Goal: Information Seeking & Learning: Learn about a topic

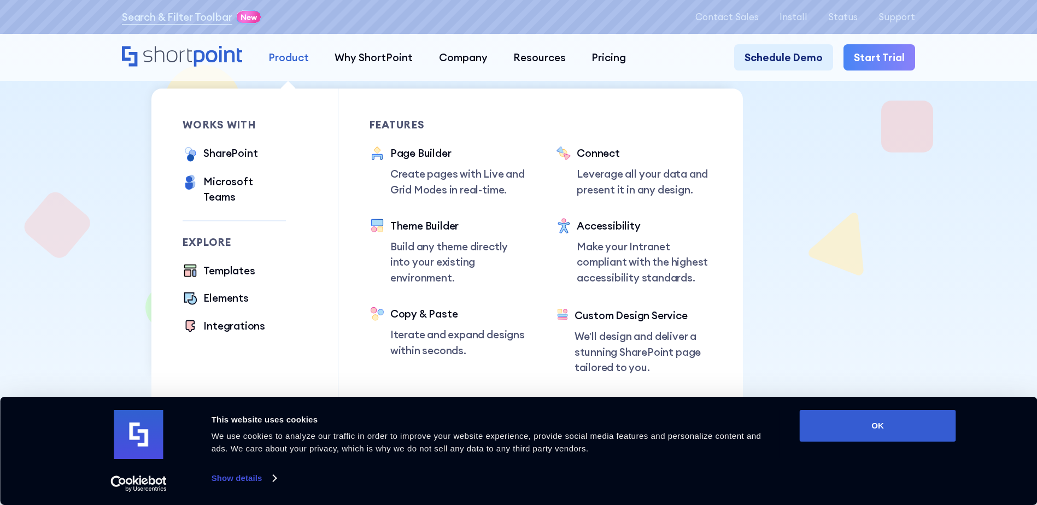
click at [277, 64] on div "Product" at bounding box center [288, 57] width 40 height 15
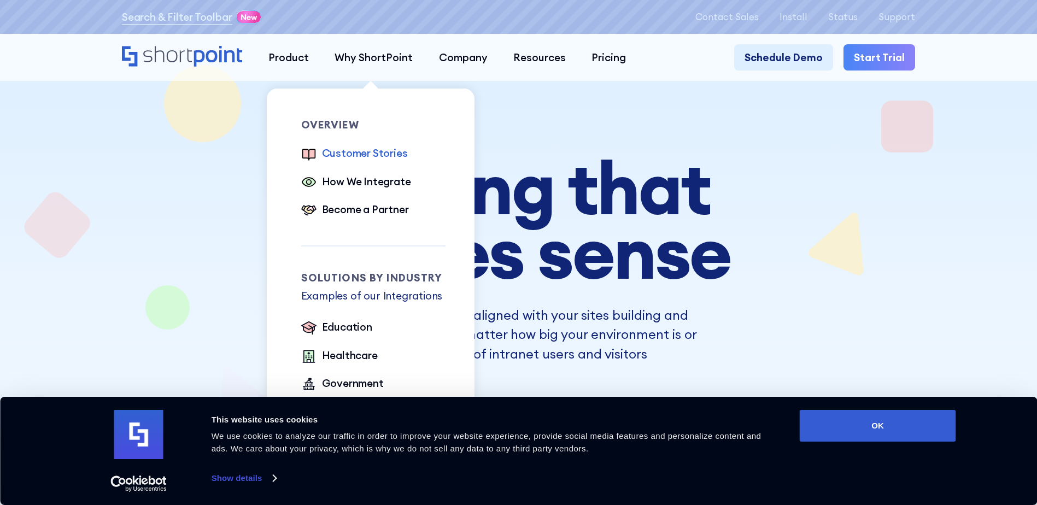
click at [378, 155] on div "Customer Stories" at bounding box center [365, 152] width 86 height 15
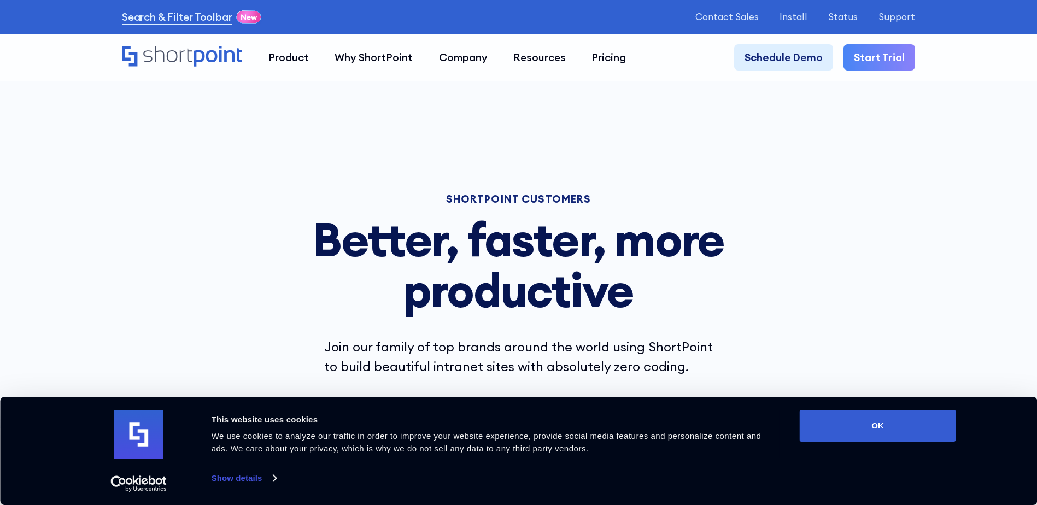
click at [473, 154] on div "SHORTPOINT CUSTOMERS Better, faster, more productive Join our family of top bra…" at bounding box center [519, 253] width 454 height 246
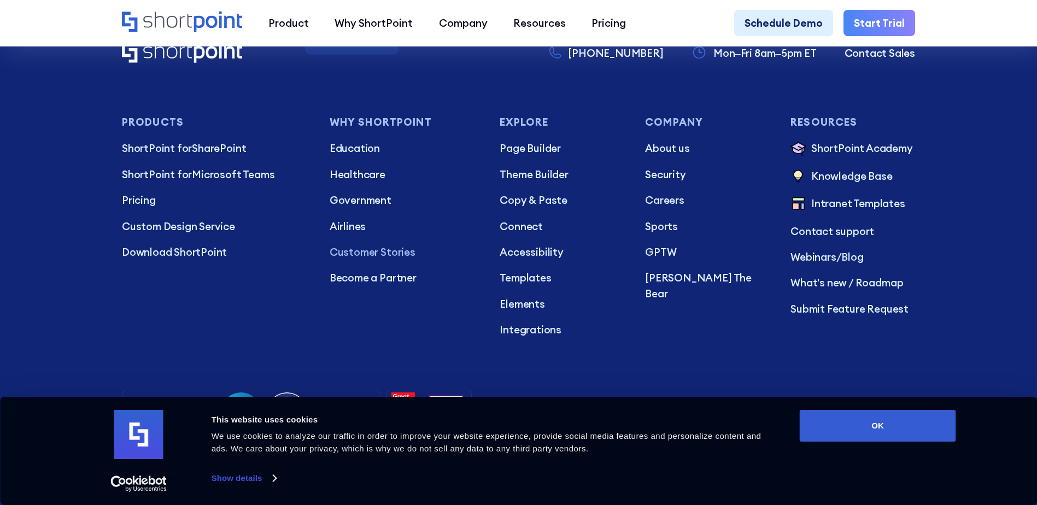
scroll to position [5297, 0]
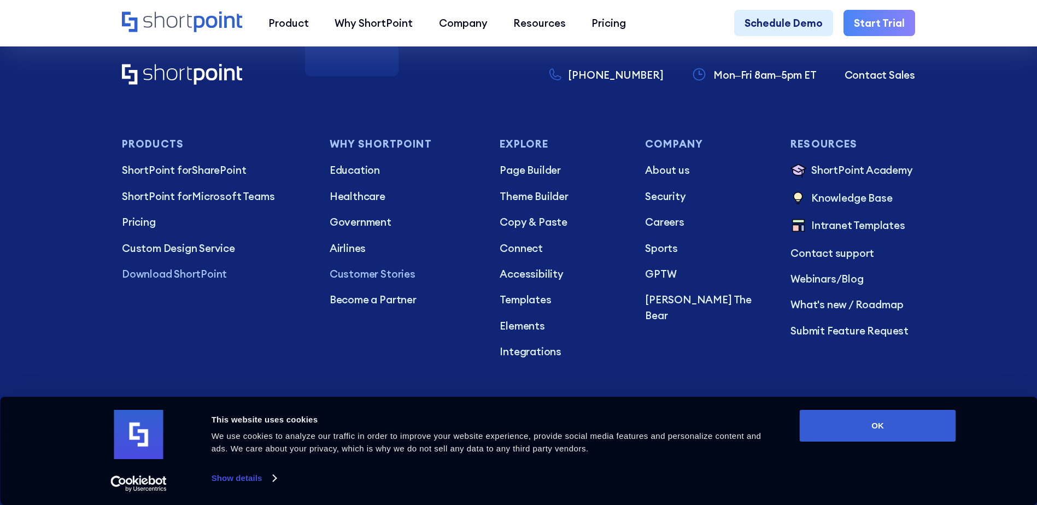
click at [180, 281] on p "Download ShortPoint" at bounding box center [215, 273] width 187 height 15
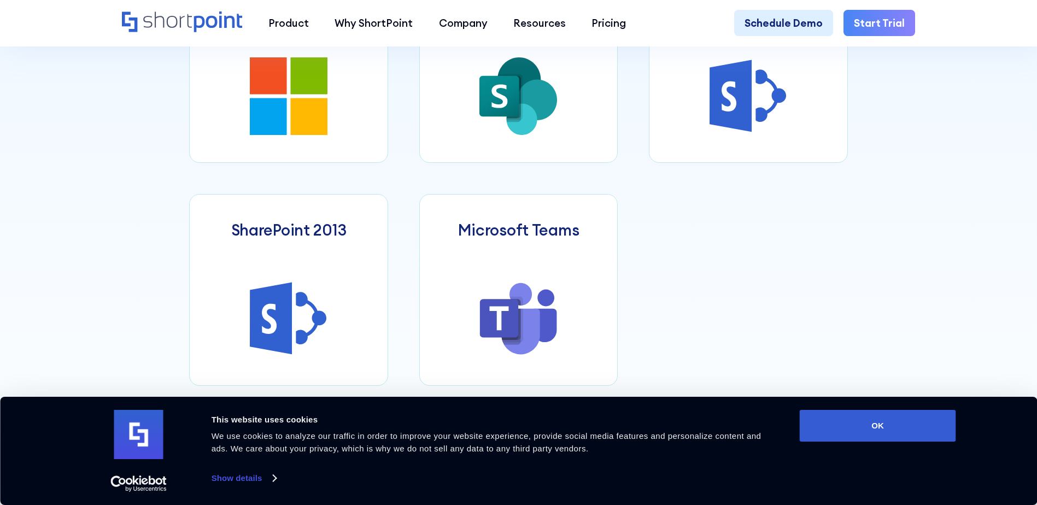
scroll to position [765, 0]
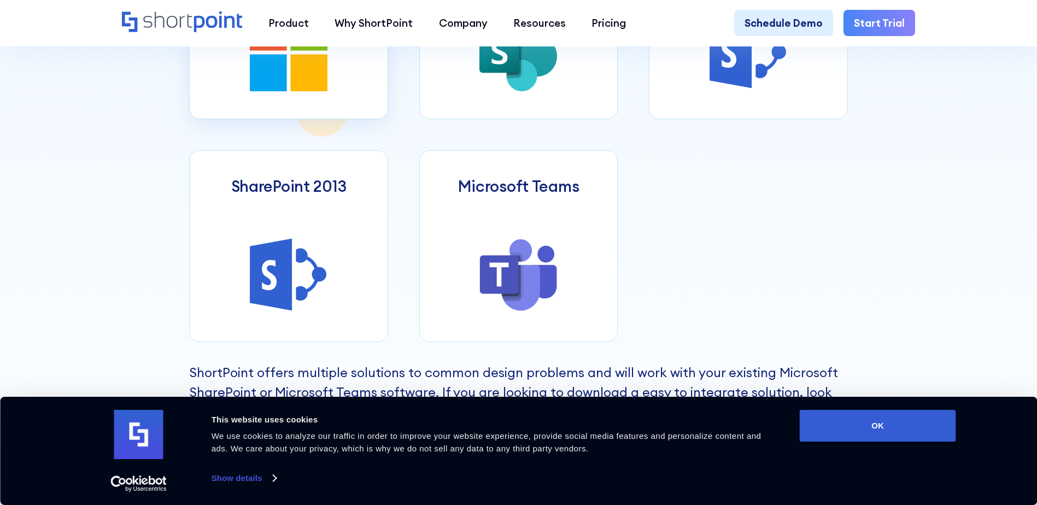
click at [306, 87] on icon at bounding box center [308, 72] width 37 height 37
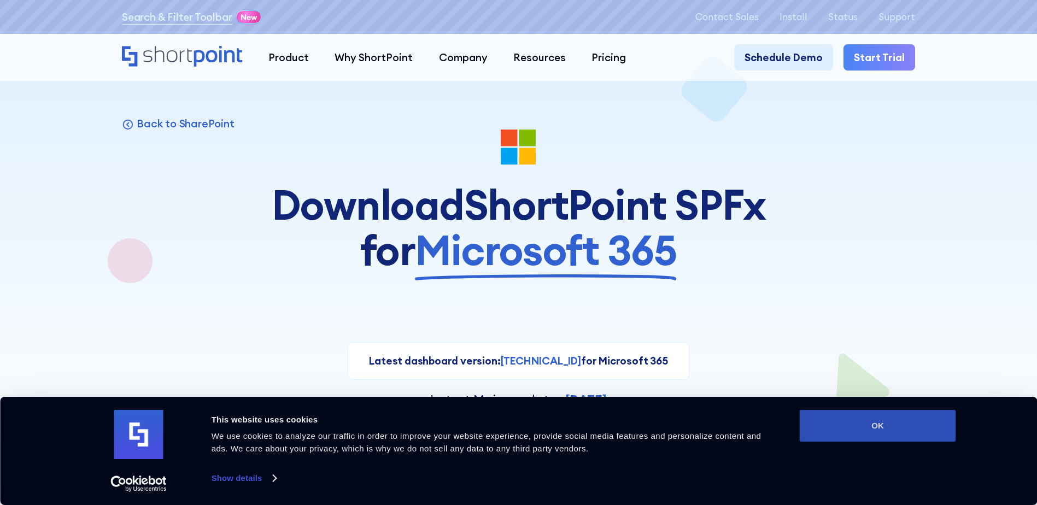
click at [858, 427] on button "OK" at bounding box center [878, 426] width 156 height 32
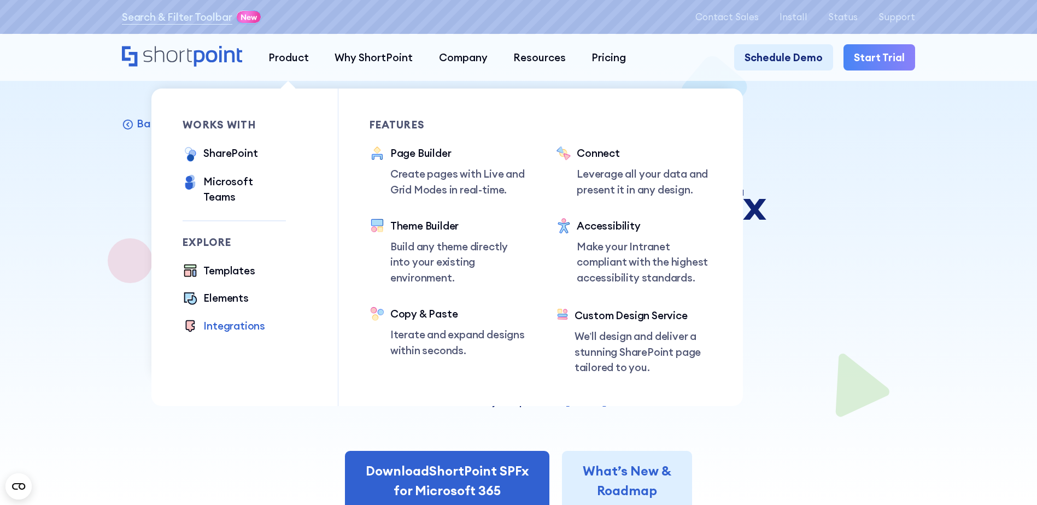
click at [226, 318] on div "Integrations" at bounding box center [234, 325] width 62 height 15
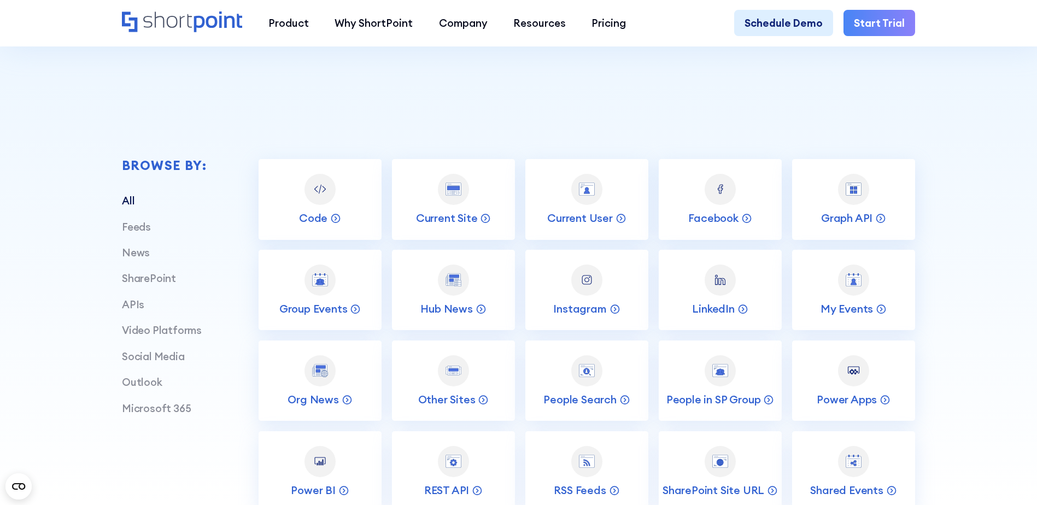
scroll to position [415, 0]
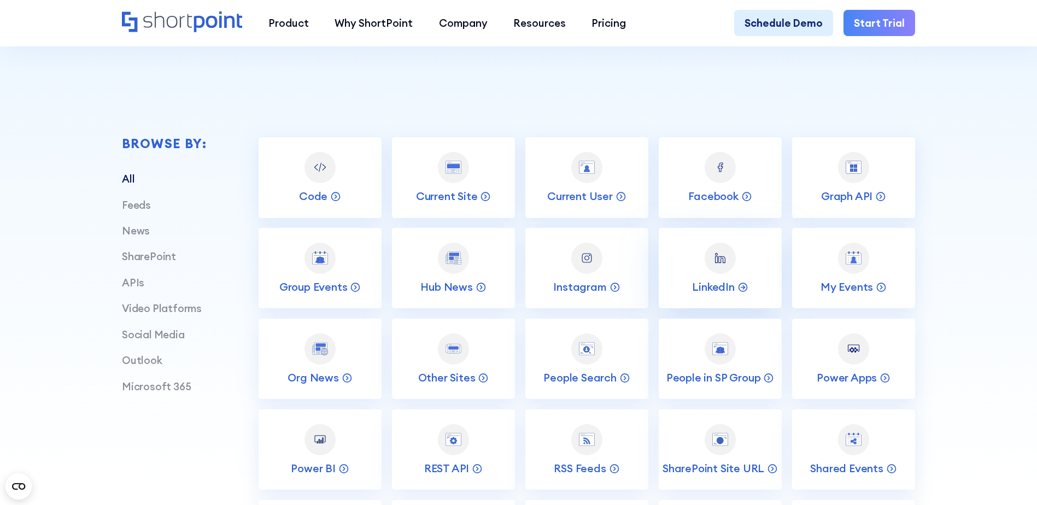
click at [721, 263] on img at bounding box center [719, 257] width 15 height 15
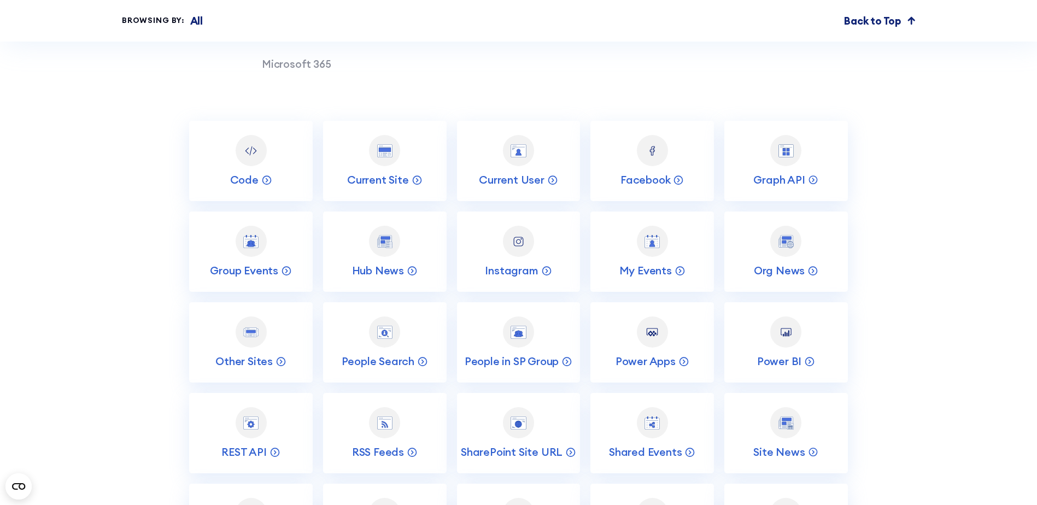
scroll to position [3039, 0]
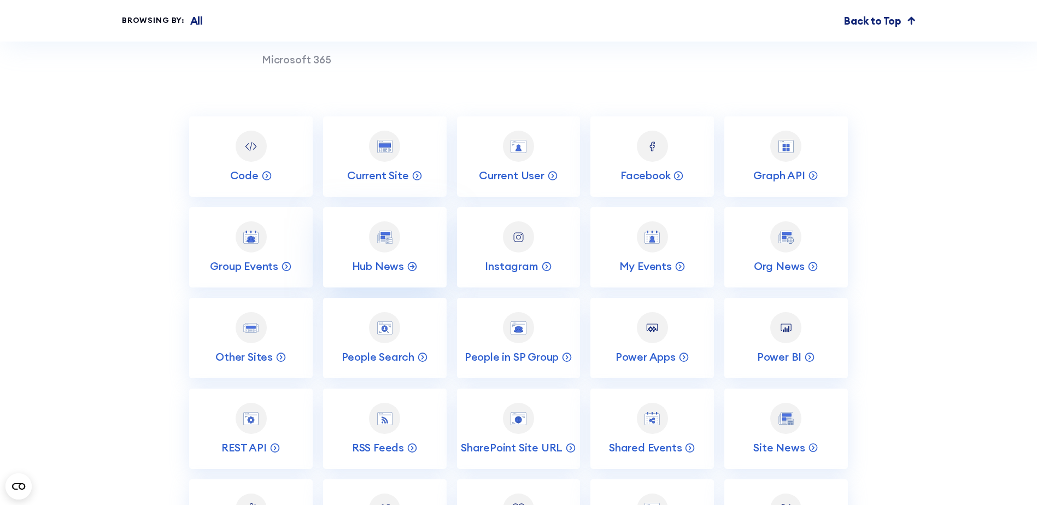
click at [378, 244] on img at bounding box center [384, 237] width 15 height 13
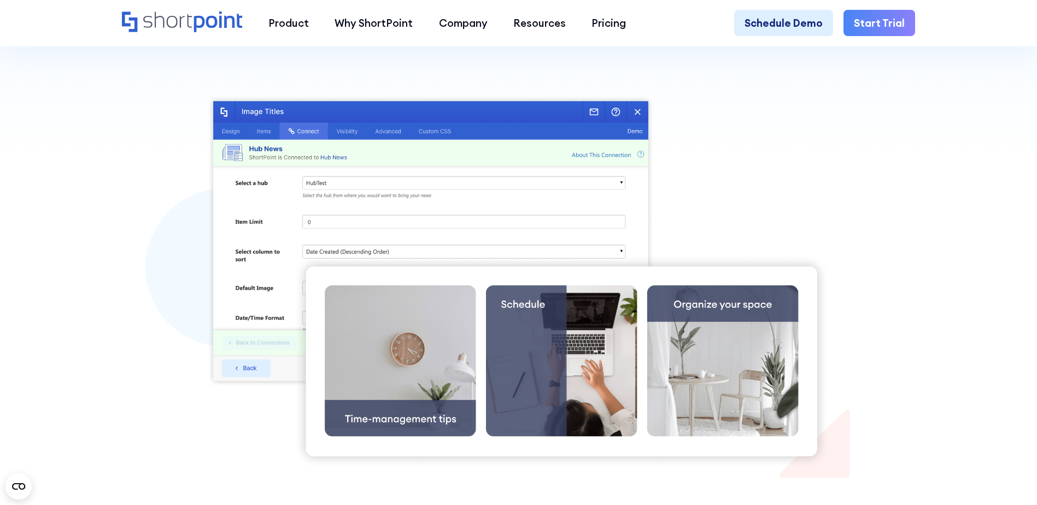
scroll to position [350, 0]
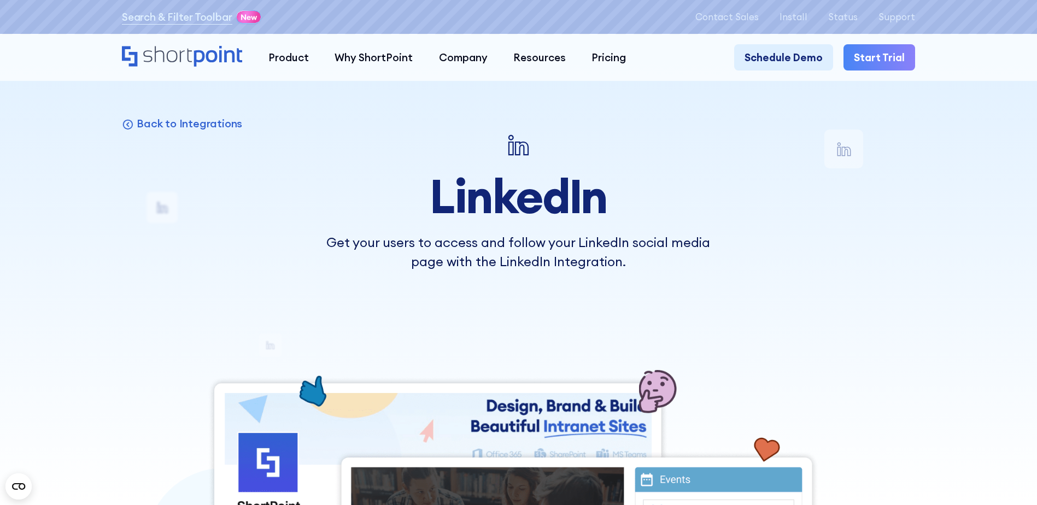
click at [183, 369] on div "Back to Integrations LinkedIn Get your users to access and follow your LinkedIn…" at bounding box center [518, 446] width 793 height 632
click at [140, 126] on p "Back to Integrations" at bounding box center [189, 123] width 105 height 14
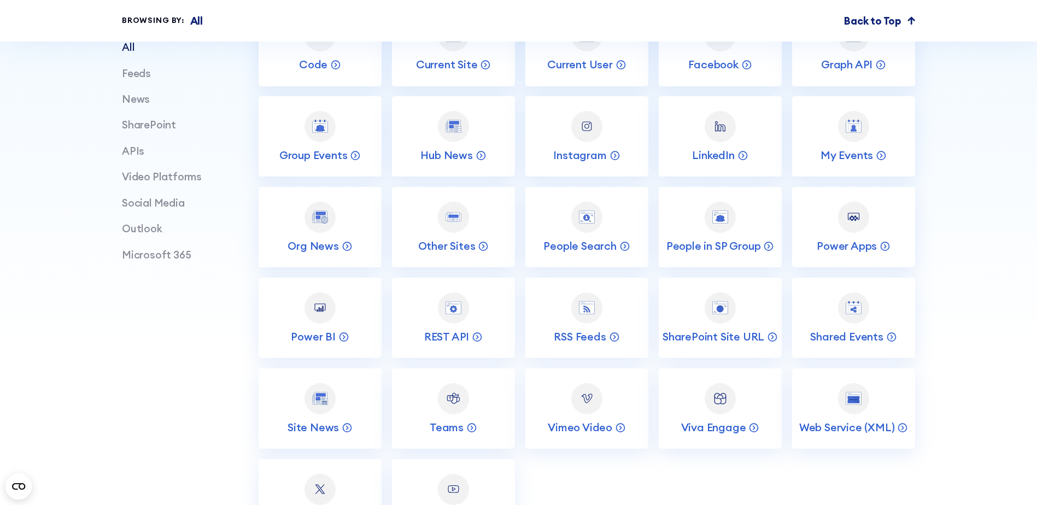
scroll to position [547, 0]
click at [451, 229] on div at bounding box center [453, 217] width 31 height 31
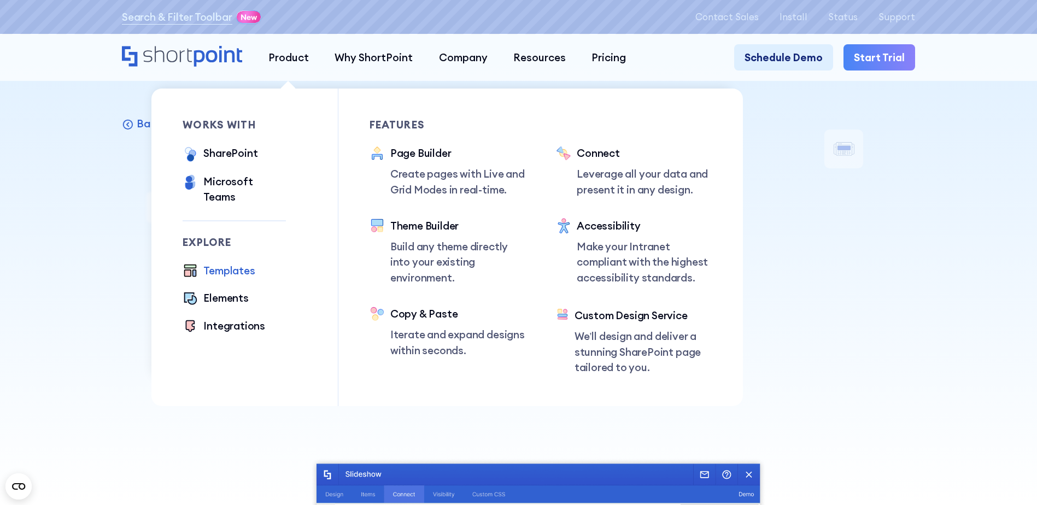
click at [239, 263] on div "Templates" at bounding box center [228, 270] width 51 height 15
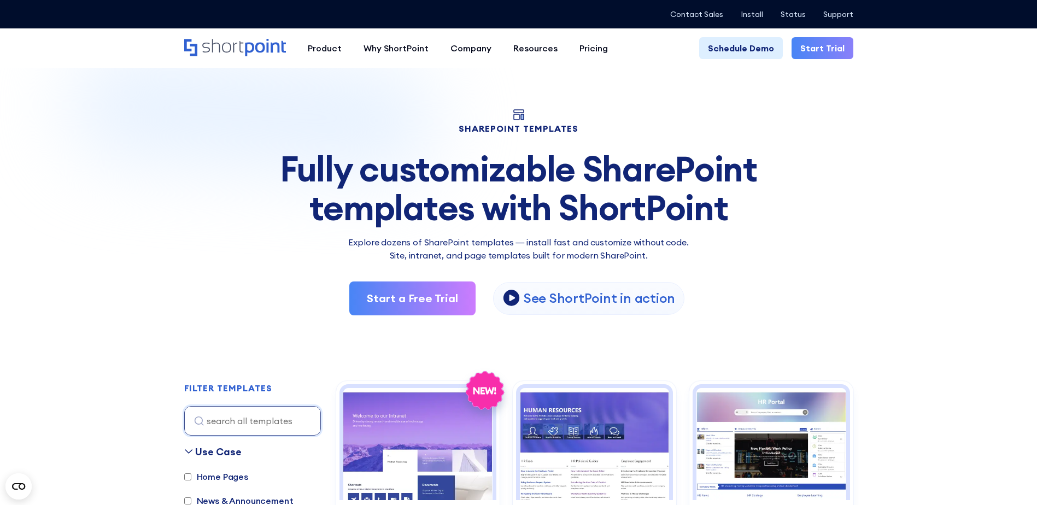
click at [68, 215] on img at bounding box center [393, 198] width 787 height 353
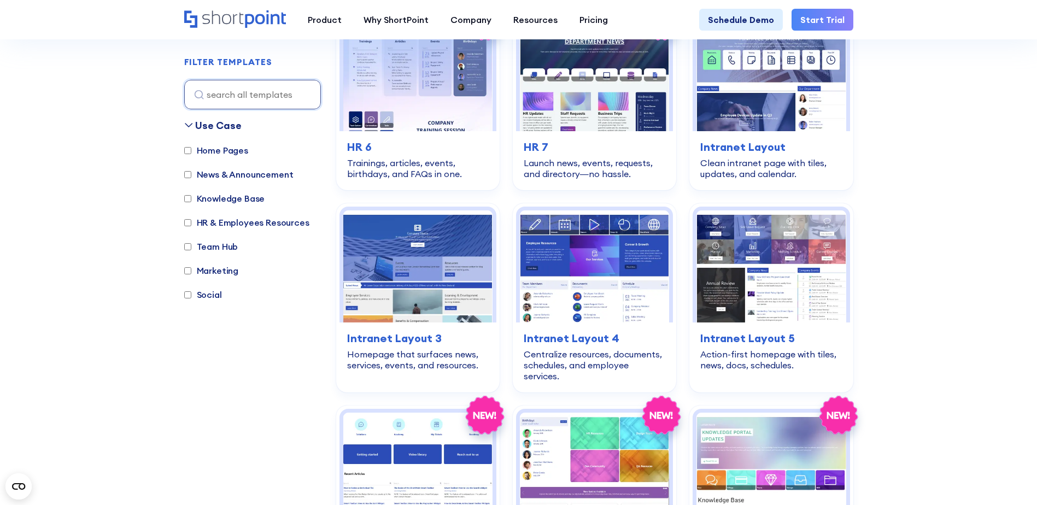
scroll to position [765, 0]
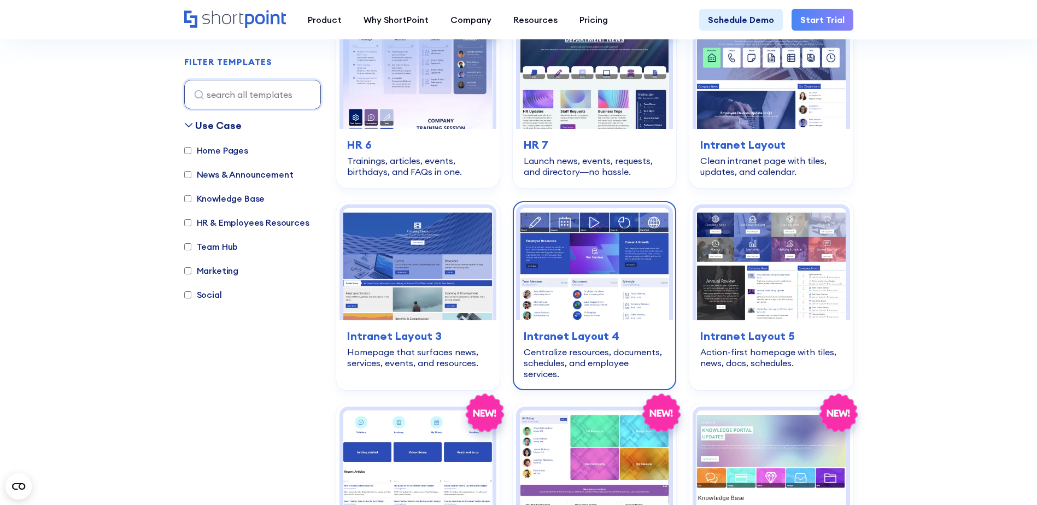
click at [552, 256] on img at bounding box center [594, 264] width 149 height 112
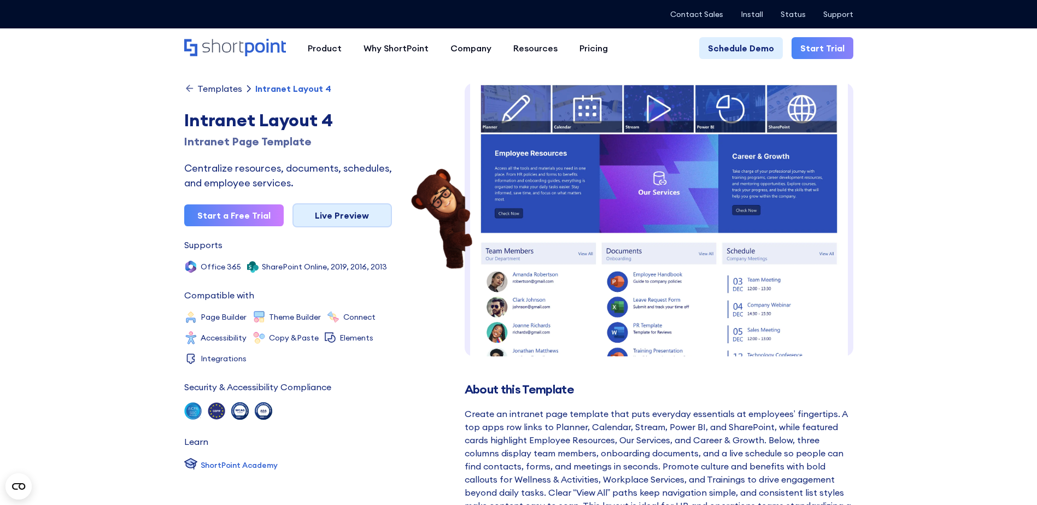
scroll to position [16, 0]
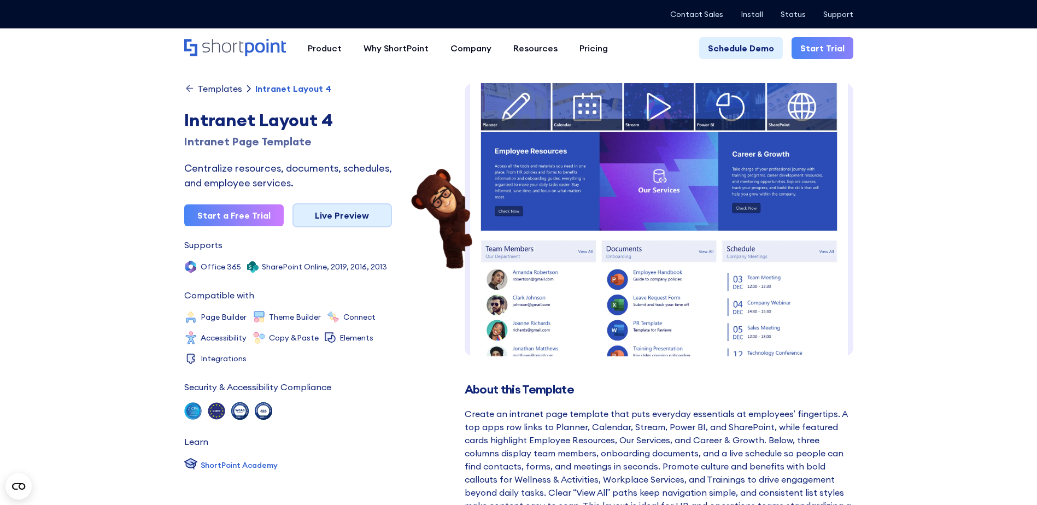
click at [360, 219] on link "Live Preview" at bounding box center [341, 215] width 99 height 24
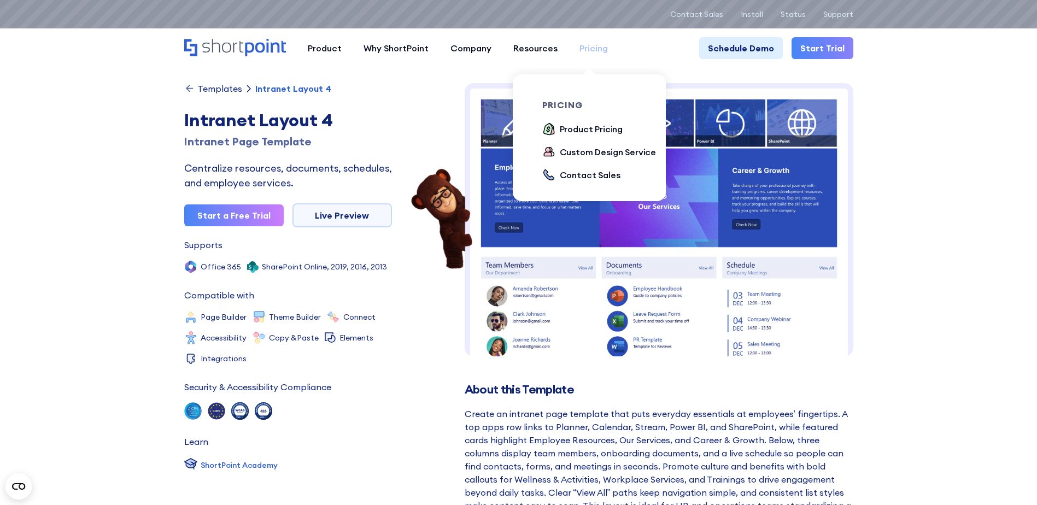
click at [595, 45] on div "Pricing" at bounding box center [593, 48] width 28 height 13
click at [578, 128] on div "Product Pricing" at bounding box center [591, 128] width 63 height 13
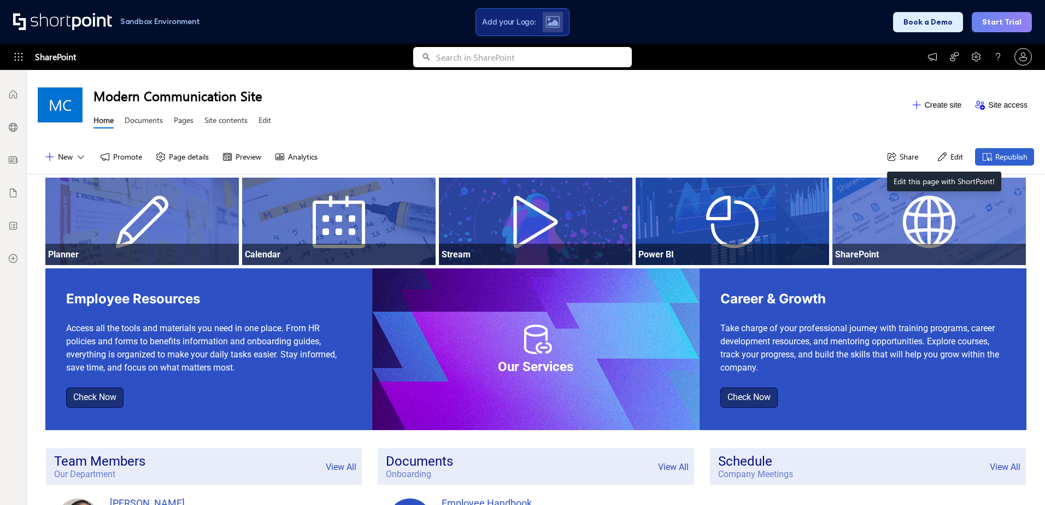
click at [944, 155] on button "Edit" at bounding box center [949, 156] width 39 height 17
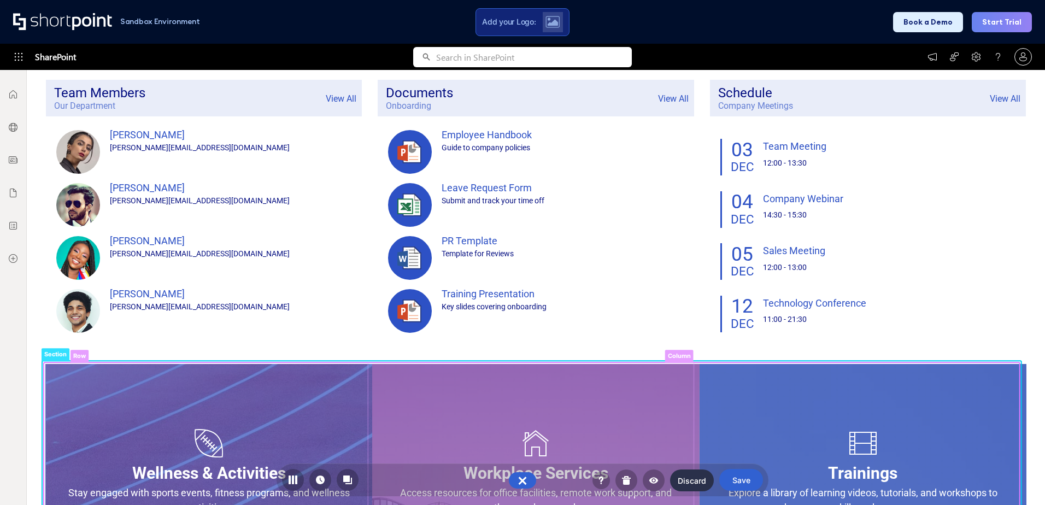
scroll to position [547, 0]
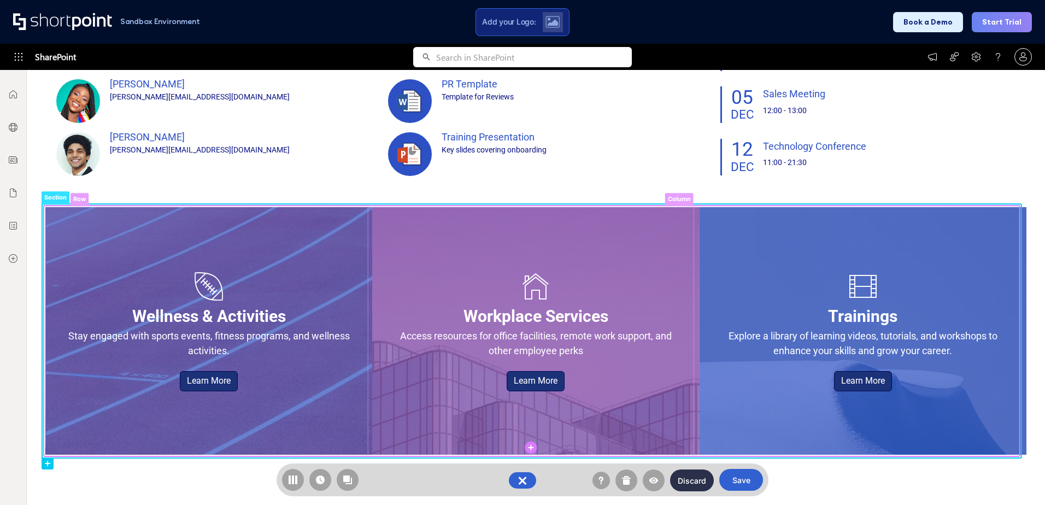
click at [530, 443] on circle at bounding box center [531, 448] width 12 height 12
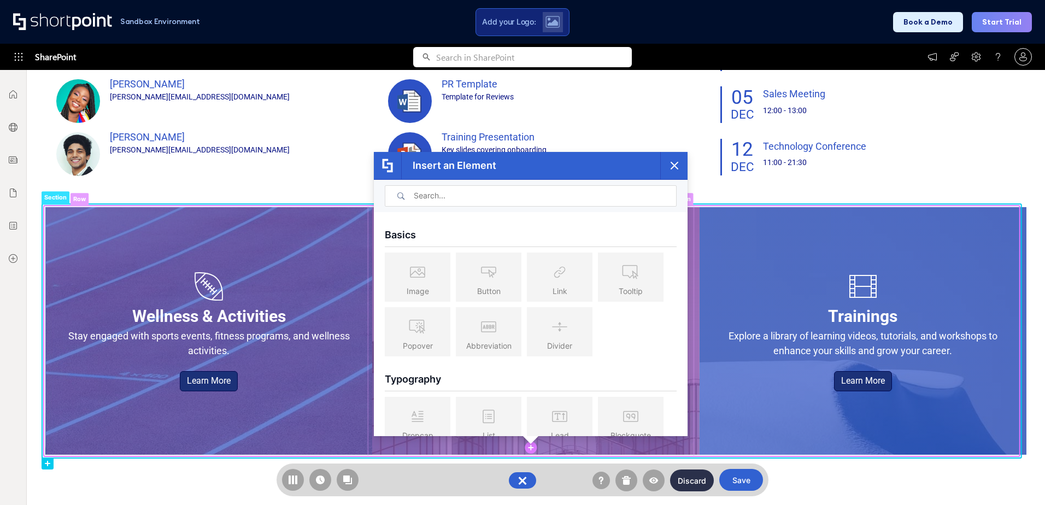
click at [623, 369] on div "Typography" at bounding box center [531, 377] width 292 height 30
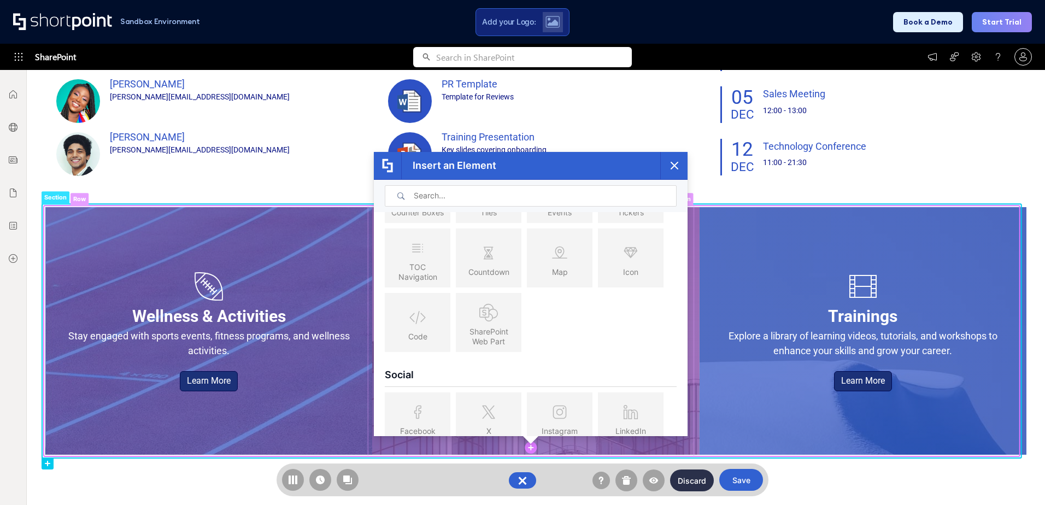
scroll to position [907, 0]
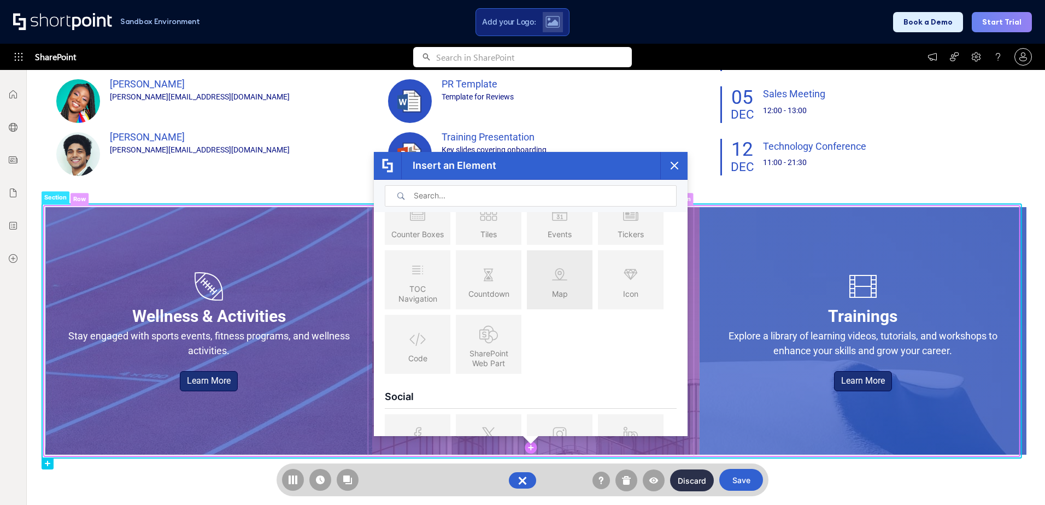
click at [563, 286] on icon at bounding box center [560, 275] width 22 height 28
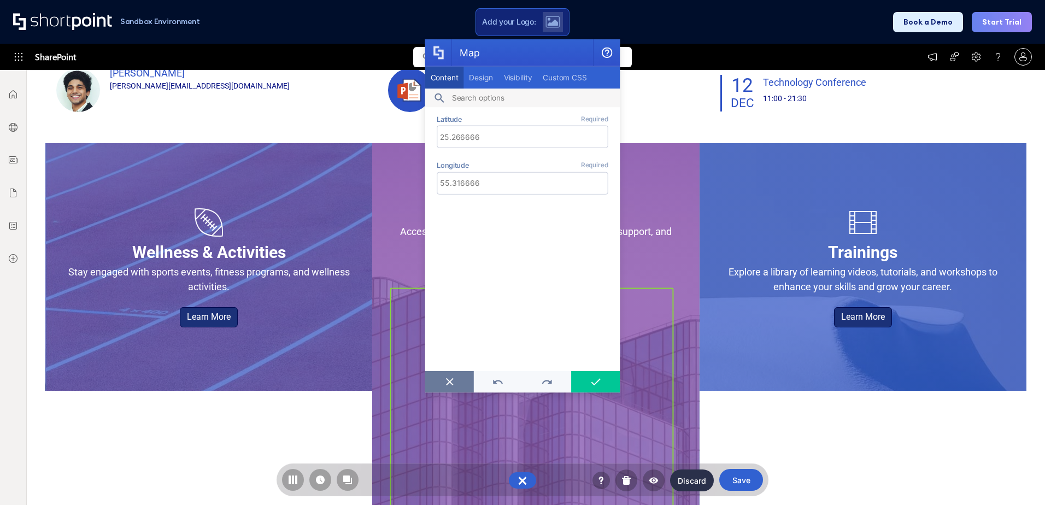
scroll to position [613, 0]
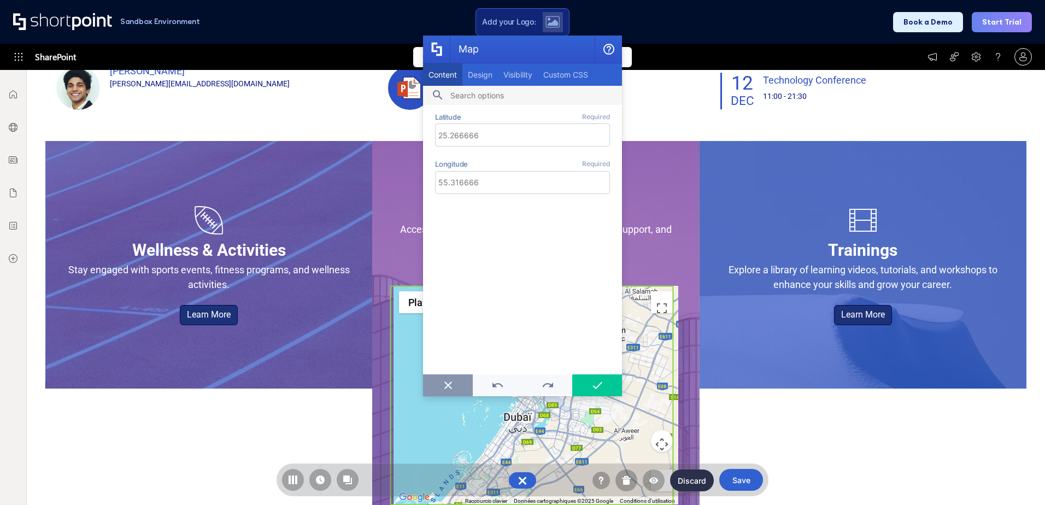
click at [437, 390] on button "Map" at bounding box center [448, 385] width 50 height 22
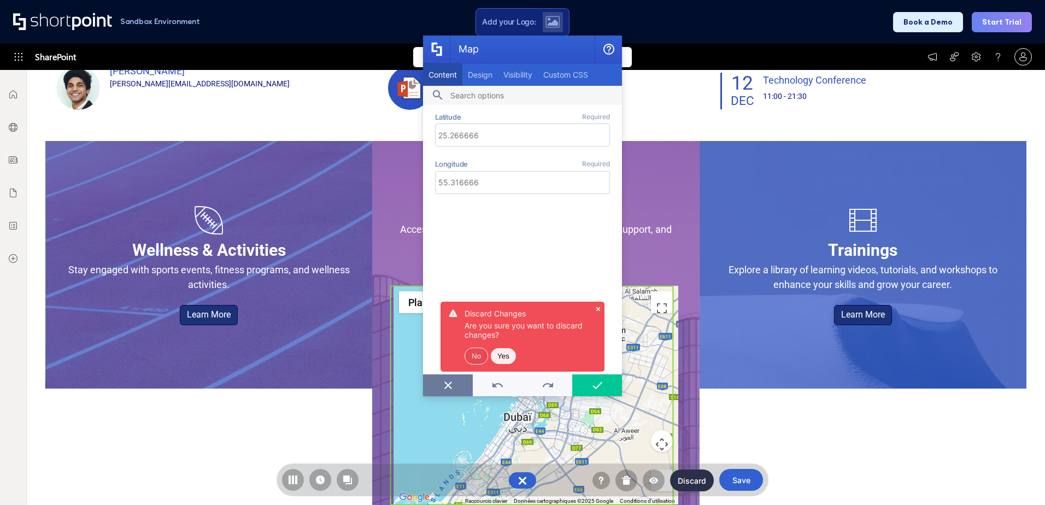
click at [472, 362] on button "No" at bounding box center [477, 356] width 24 height 17
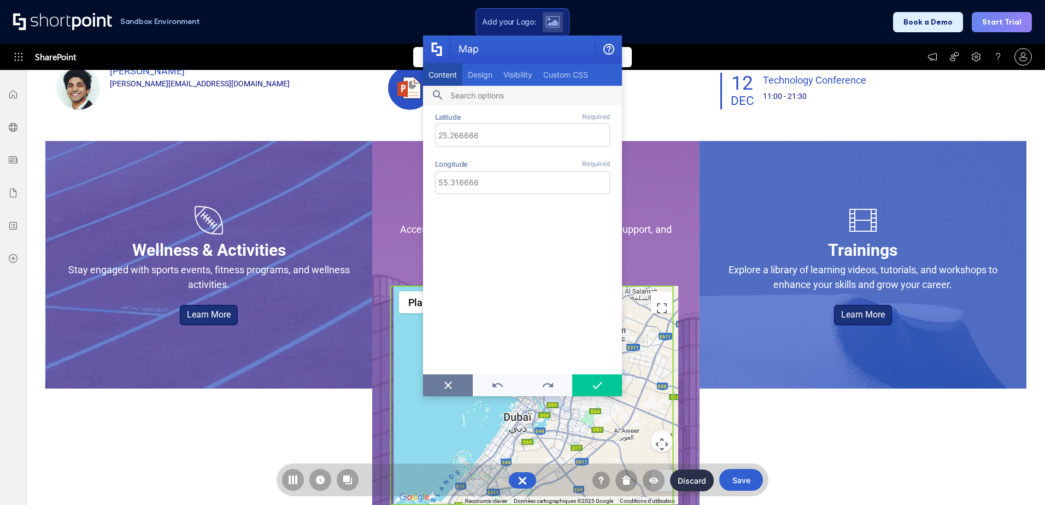
click at [779, 441] on icon "row section row section row section row section Section Row Column Tiles Sectio…" at bounding box center [531, 51] width 979 height 991
click at [687, 481] on button "Discard" at bounding box center [692, 480] width 44 height 22
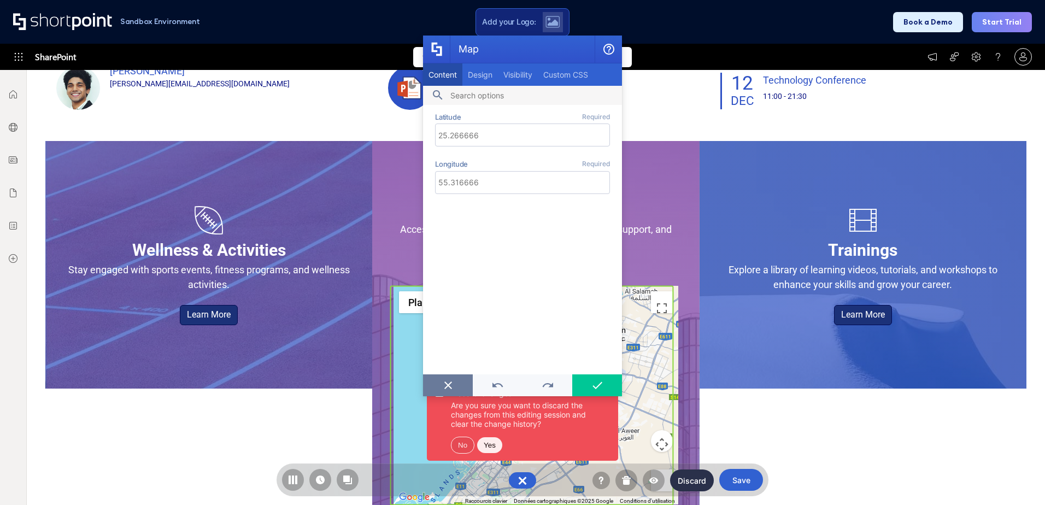
click at [486, 444] on button "Yes" at bounding box center [489, 445] width 25 height 16
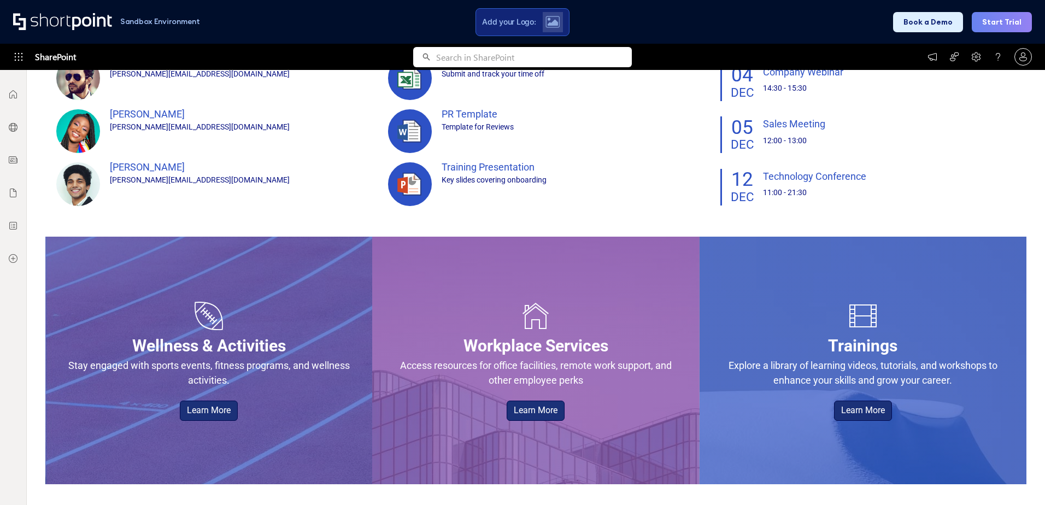
scroll to position [174, 0]
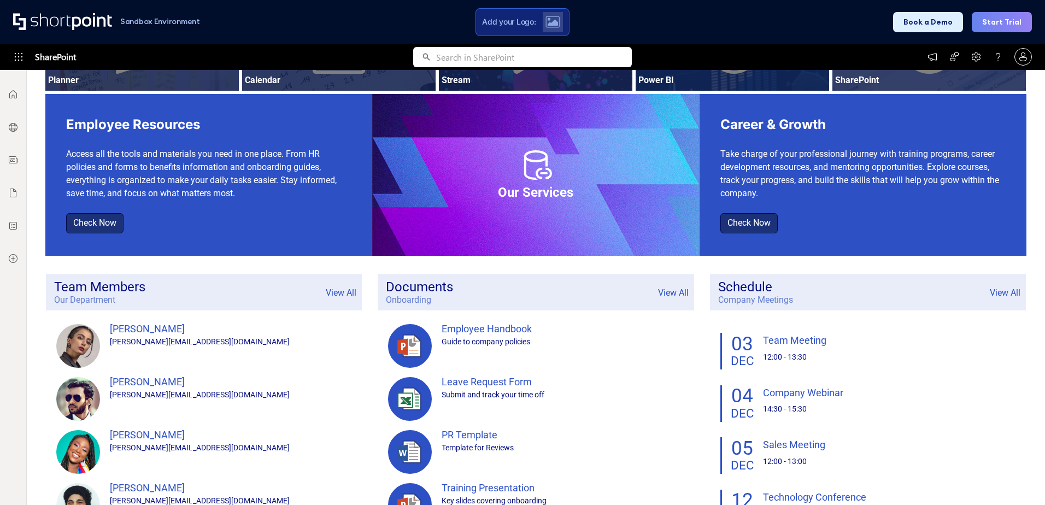
click at [25, 325] on div at bounding box center [13, 287] width 27 height 435
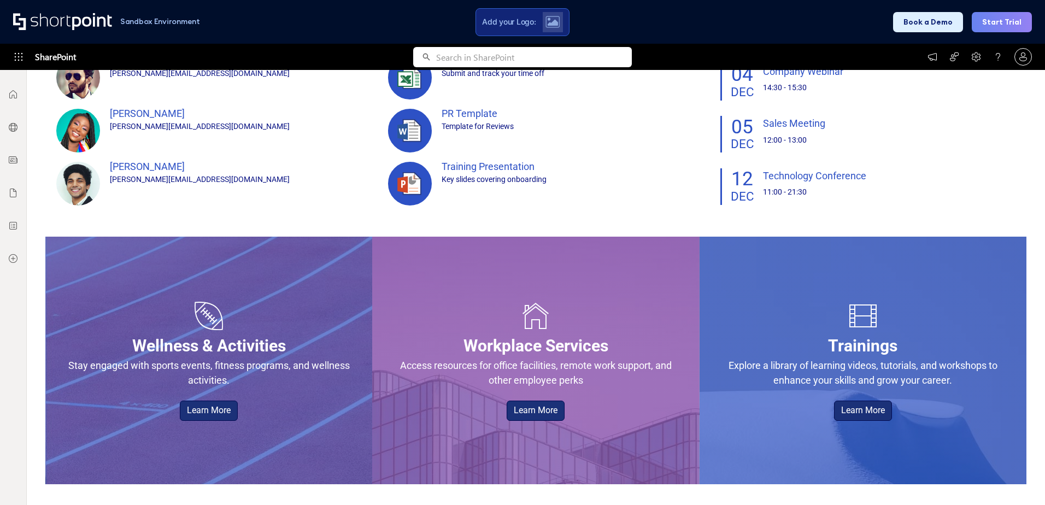
scroll to position [0, 0]
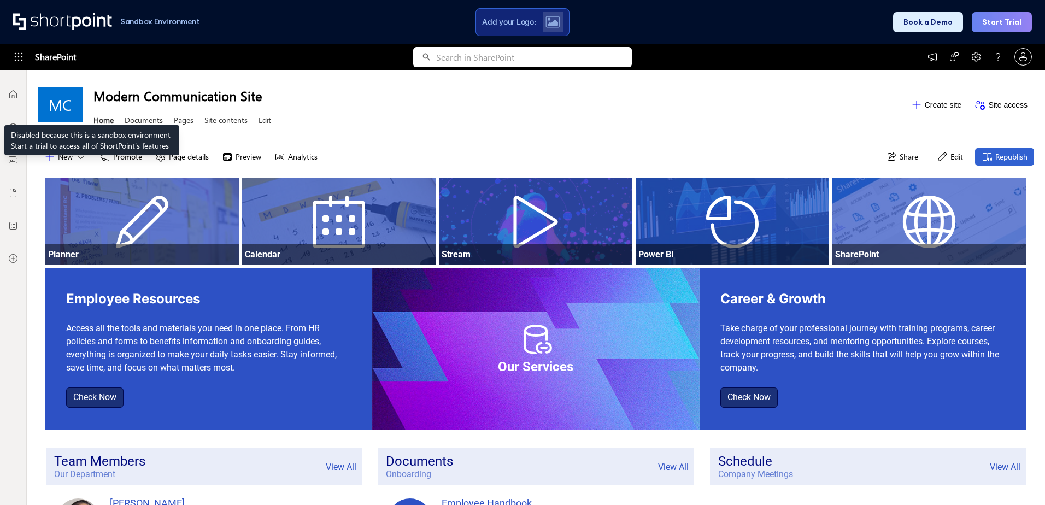
click at [17, 98] on icon at bounding box center [13, 94] width 11 height 11
click at [13, 97] on icon at bounding box center [13, 94] width 11 height 11
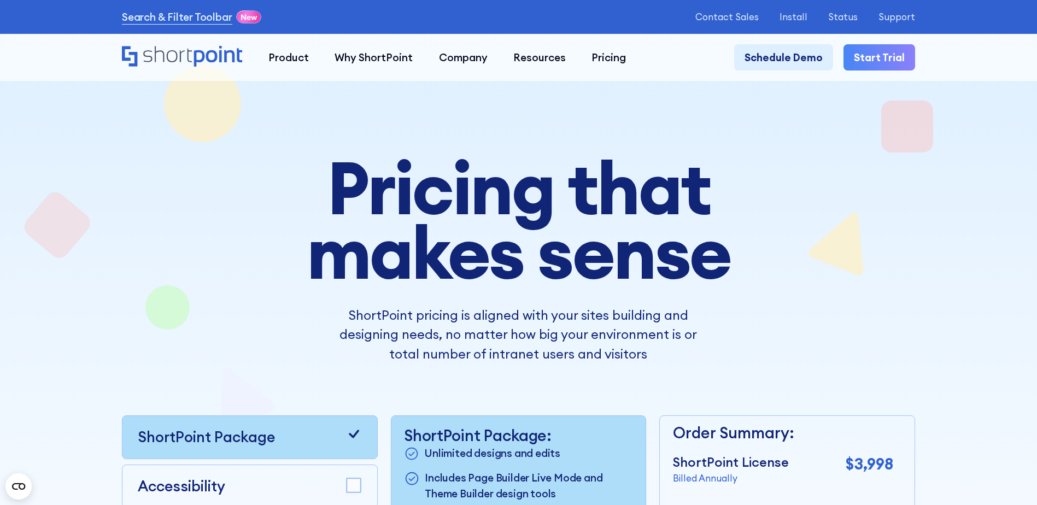
click at [315, 332] on div "ShortPoint pricing is aligned with your sites building and designing needs, no …" at bounding box center [518, 335] width 583 height 58
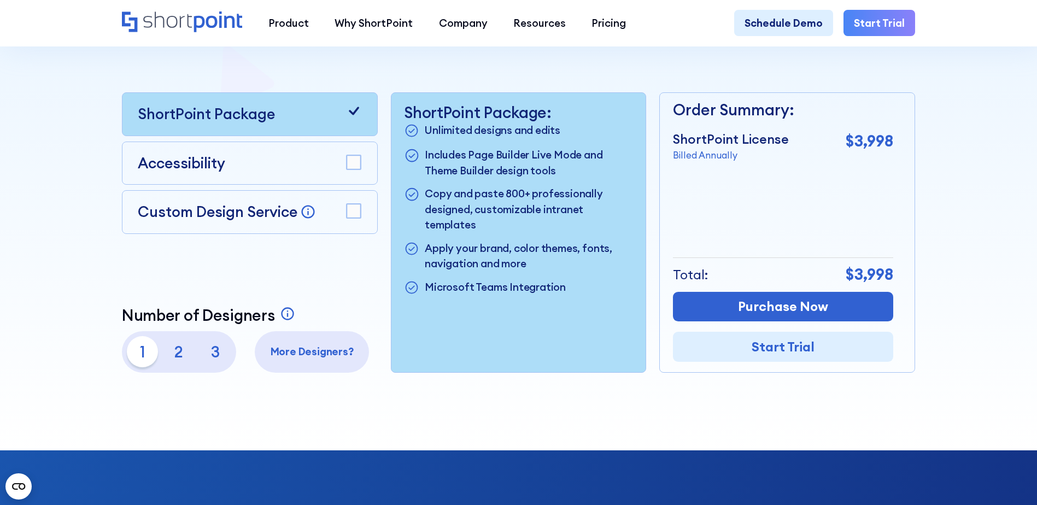
scroll to position [328, 0]
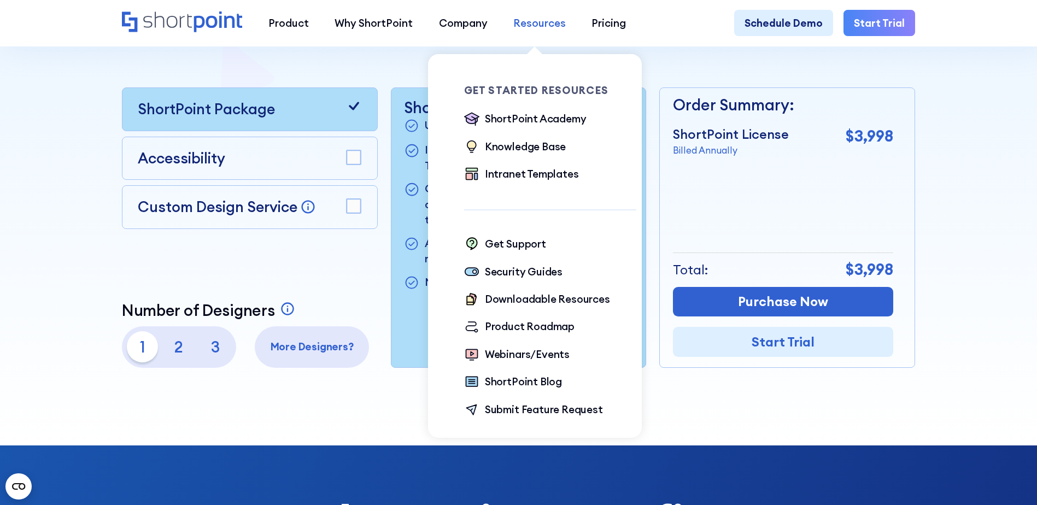
click at [541, 28] on div "Resources" at bounding box center [539, 22] width 52 height 15
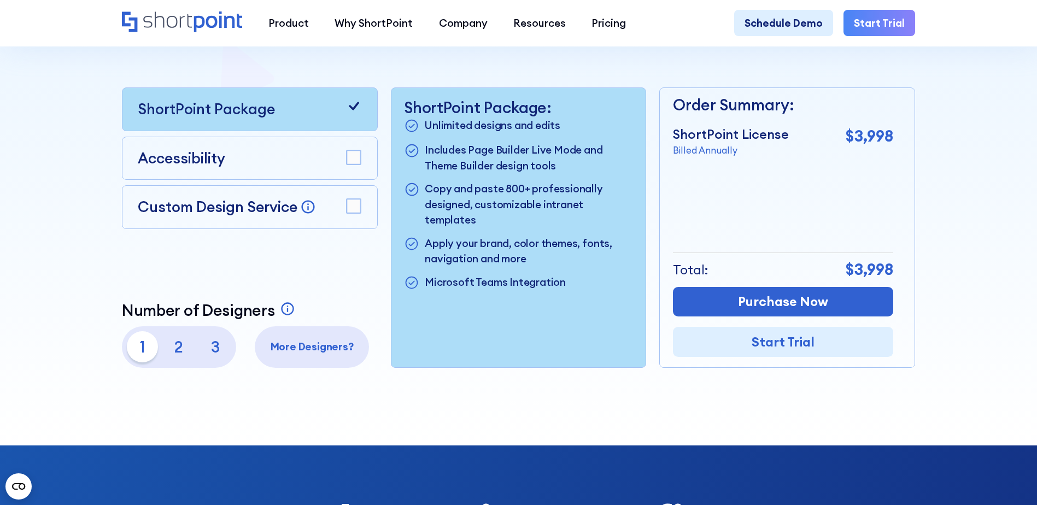
click at [171, 353] on p "2" at bounding box center [178, 346] width 31 height 31
click at [227, 286] on div "ShortPoint Package Accessibility Custom Design Service Bring your dream design …" at bounding box center [250, 227] width 256 height 280
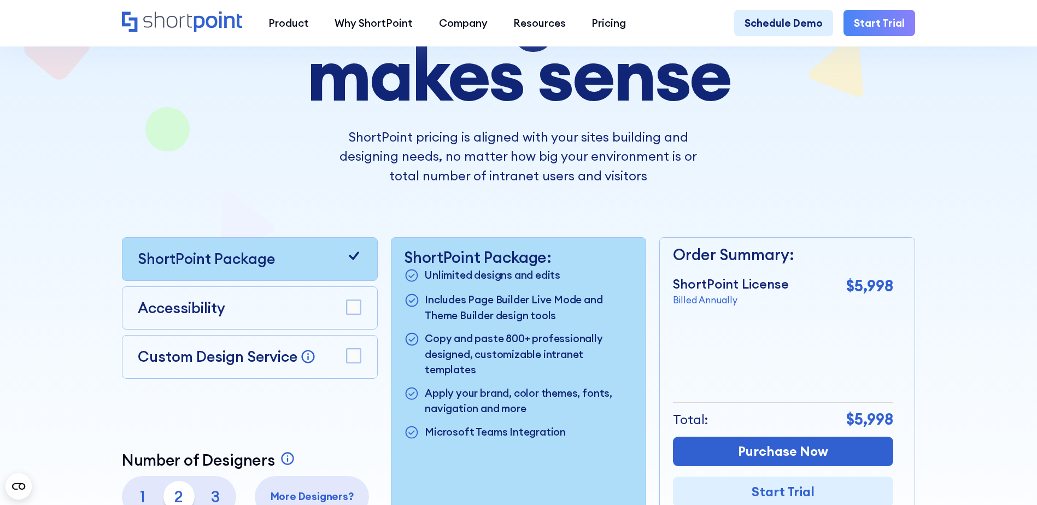
scroll to position [197, 0]
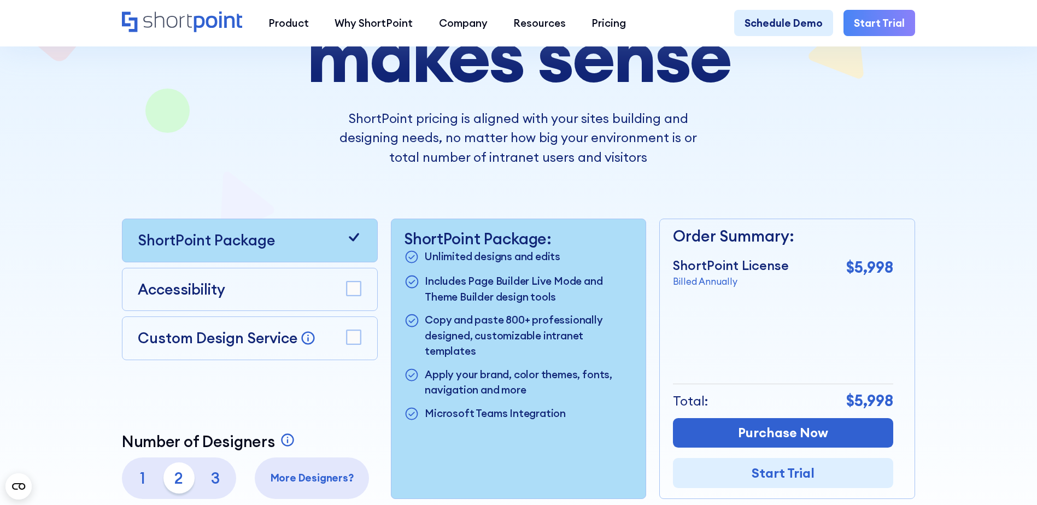
click at [793, 125] on div "ShortPoint pricing is aligned with your sites building and designing needs, no …" at bounding box center [518, 138] width 583 height 58
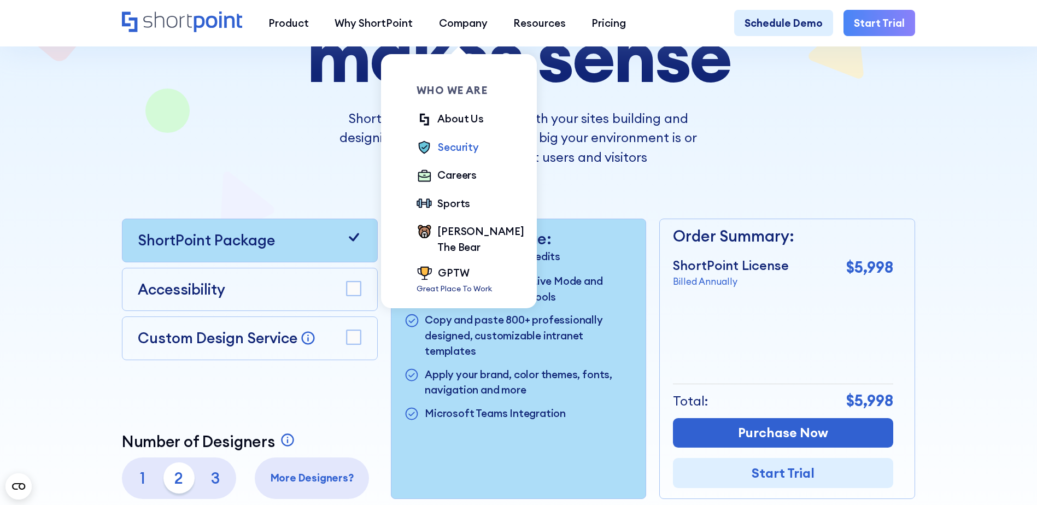
click at [467, 147] on div "Security" at bounding box center [458, 146] width 40 height 15
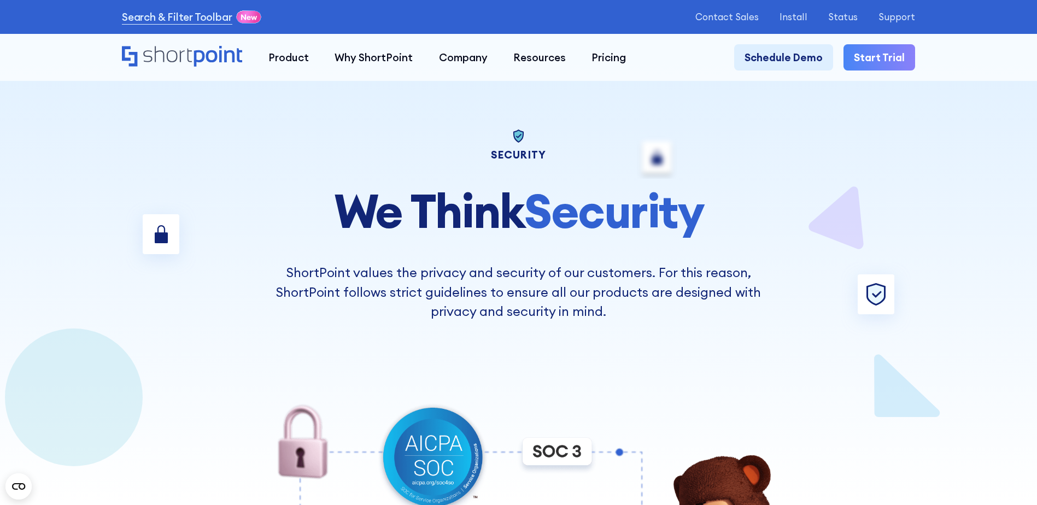
click at [292, 165] on div "Security We Think Security ShortPoint values the privacy and security of our cu…" at bounding box center [518, 226] width 518 height 192
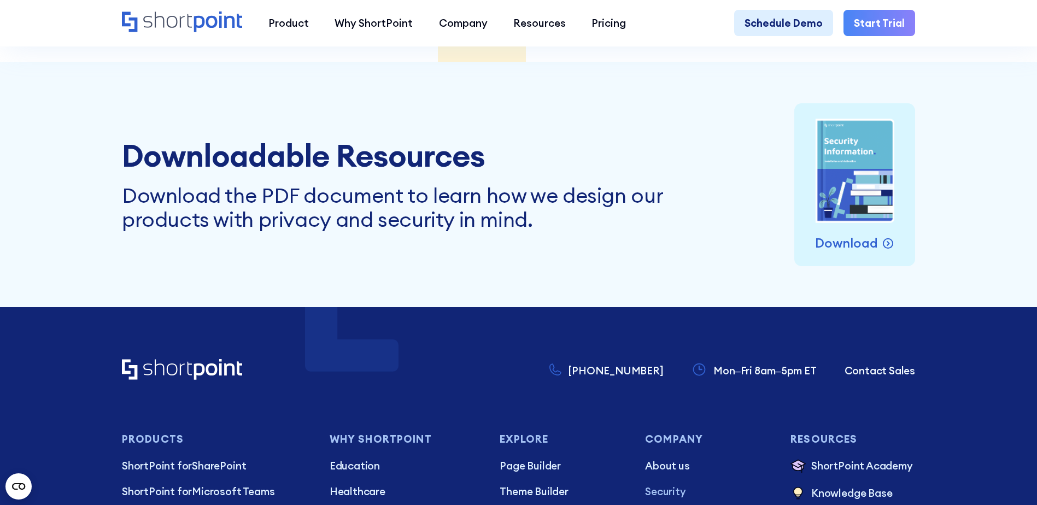
scroll to position [5050, 0]
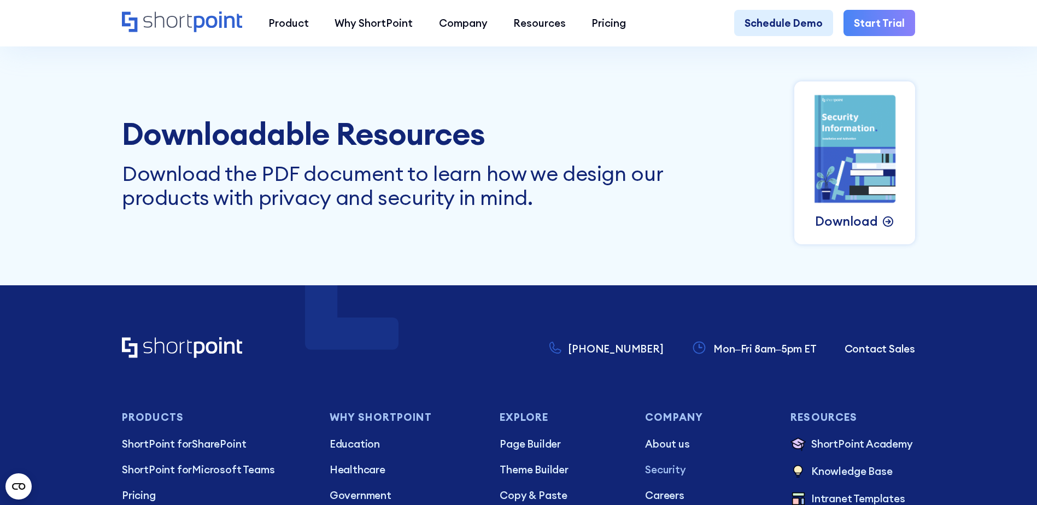
click at [856, 231] on p "Download" at bounding box center [846, 222] width 63 height 20
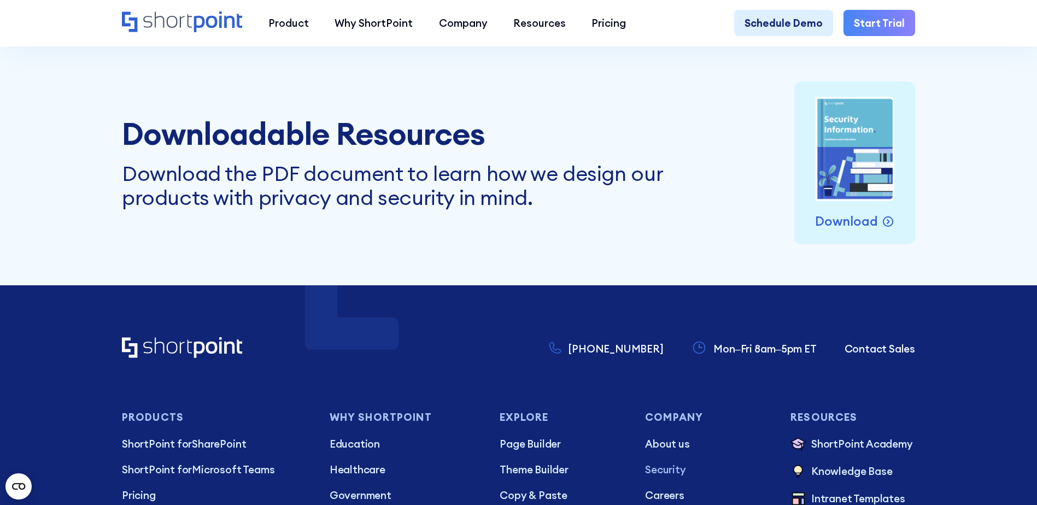
drag, startPoint x: 581, startPoint y: 251, endPoint x: 569, endPoint y: 322, distance: 72.1
click at [569, 285] on div "Downloadable Resources Download the PDF document to learn how we design our pro…" at bounding box center [518, 162] width 1037 height 245
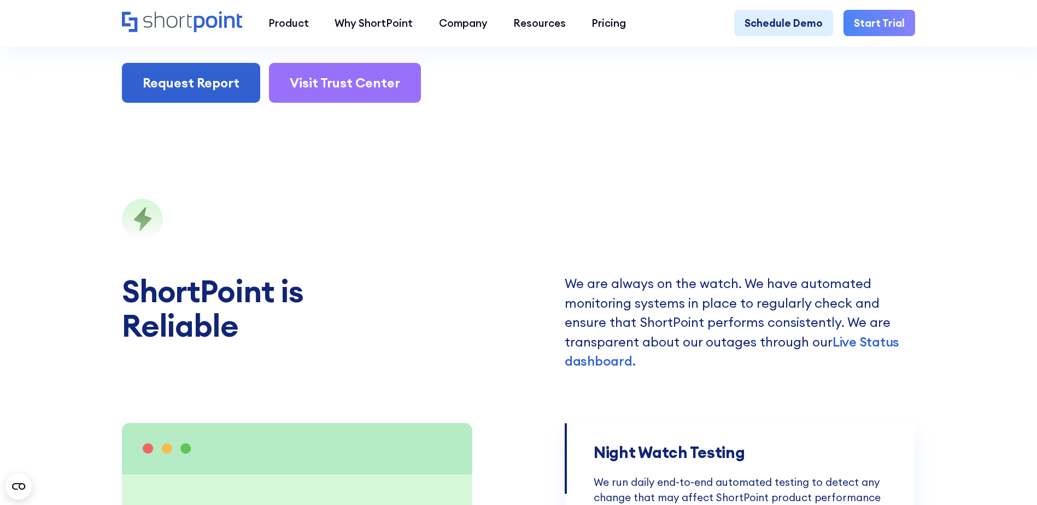
scroll to position [2601, 0]
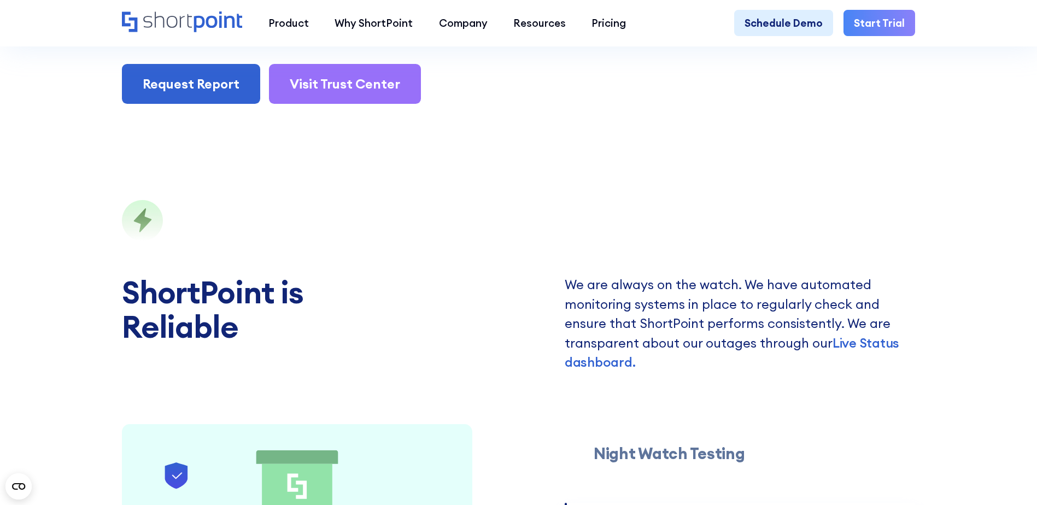
click at [712, 249] on div "ShortPoint is Reliable We are always on the watch. We have automated monitoring…" at bounding box center [518, 506] width 1037 height 723
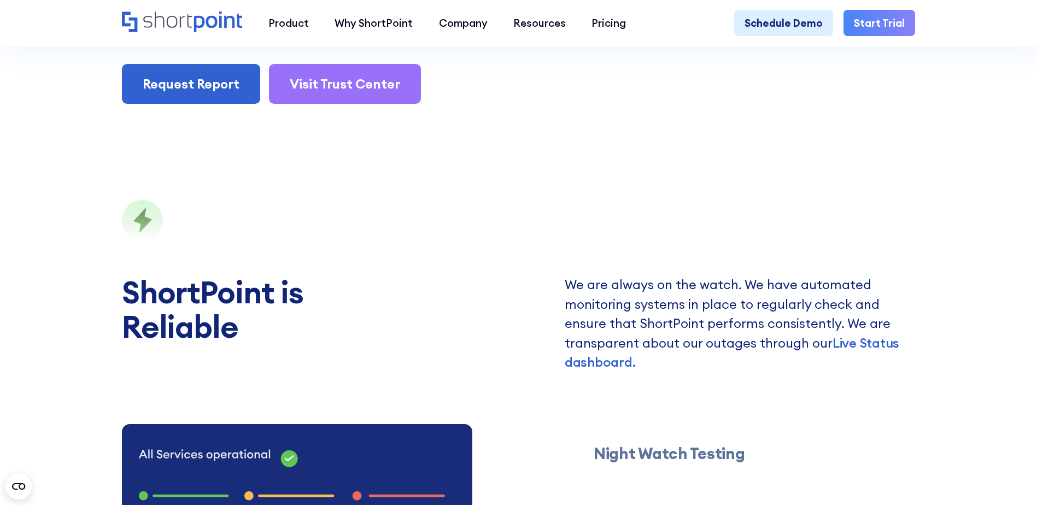
click at [641, 205] on div "ShortPoint is Reliable We are always on the watch. We have automated monitoring…" at bounding box center [518, 506] width 1037 height 723
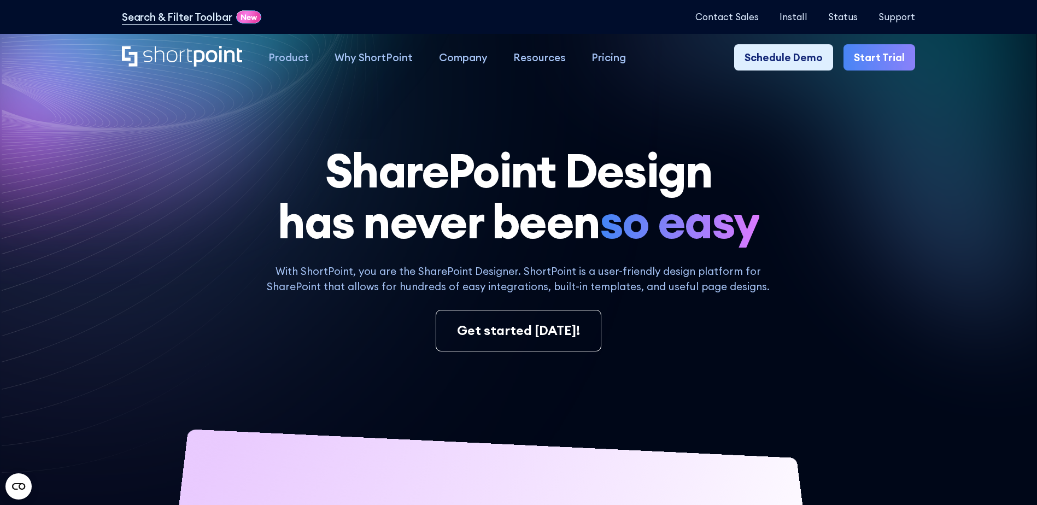
click at [32, 340] on icon at bounding box center [342, 347] width 684 height 661
